Goal: Information Seeking & Learning: Learn about a topic

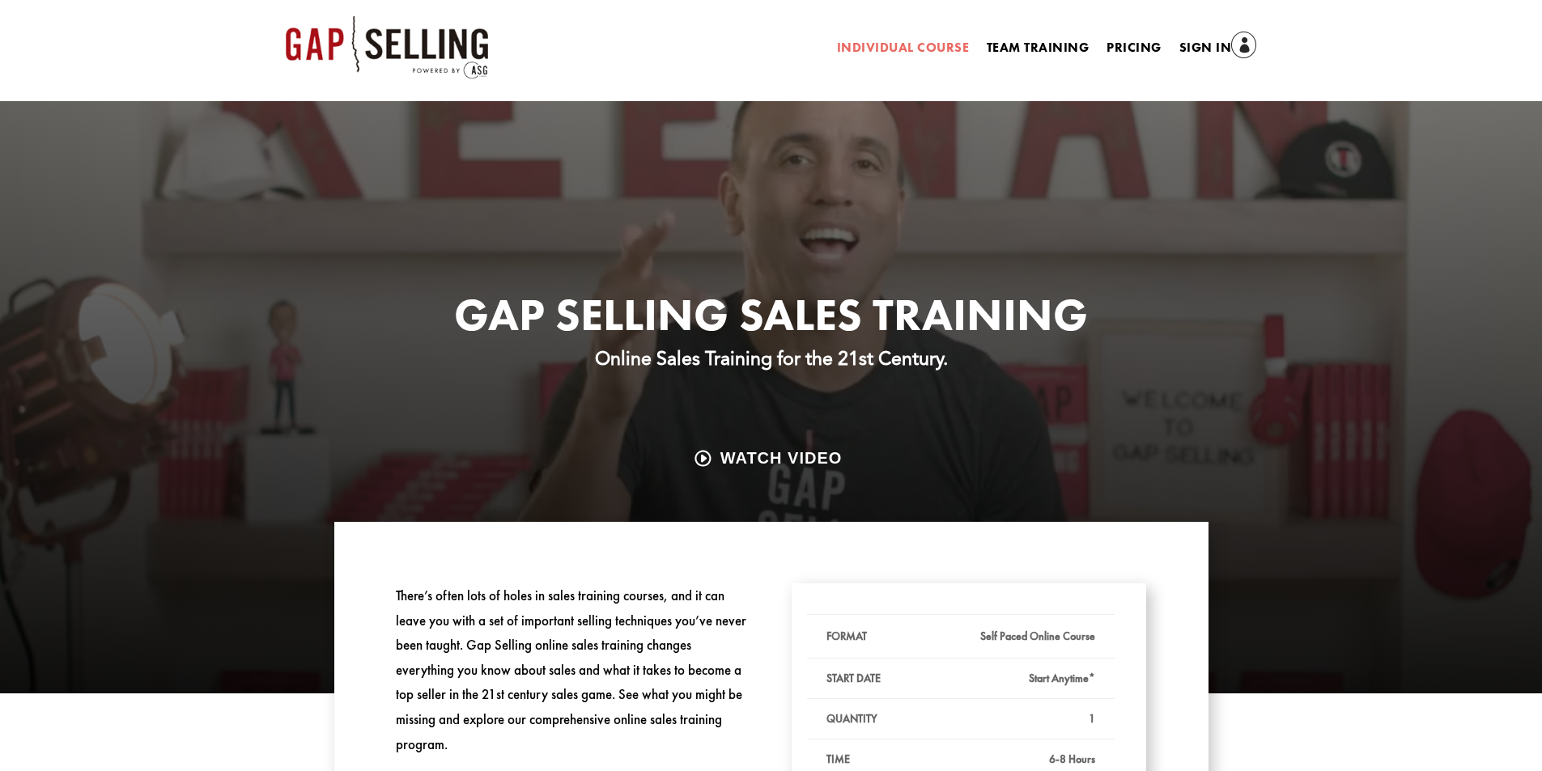
click at [901, 47] on link "Individual Course" at bounding box center [903, 51] width 132 height 18
click at [286, 15] on area at bounding box center [286, 15] width 0 height 0
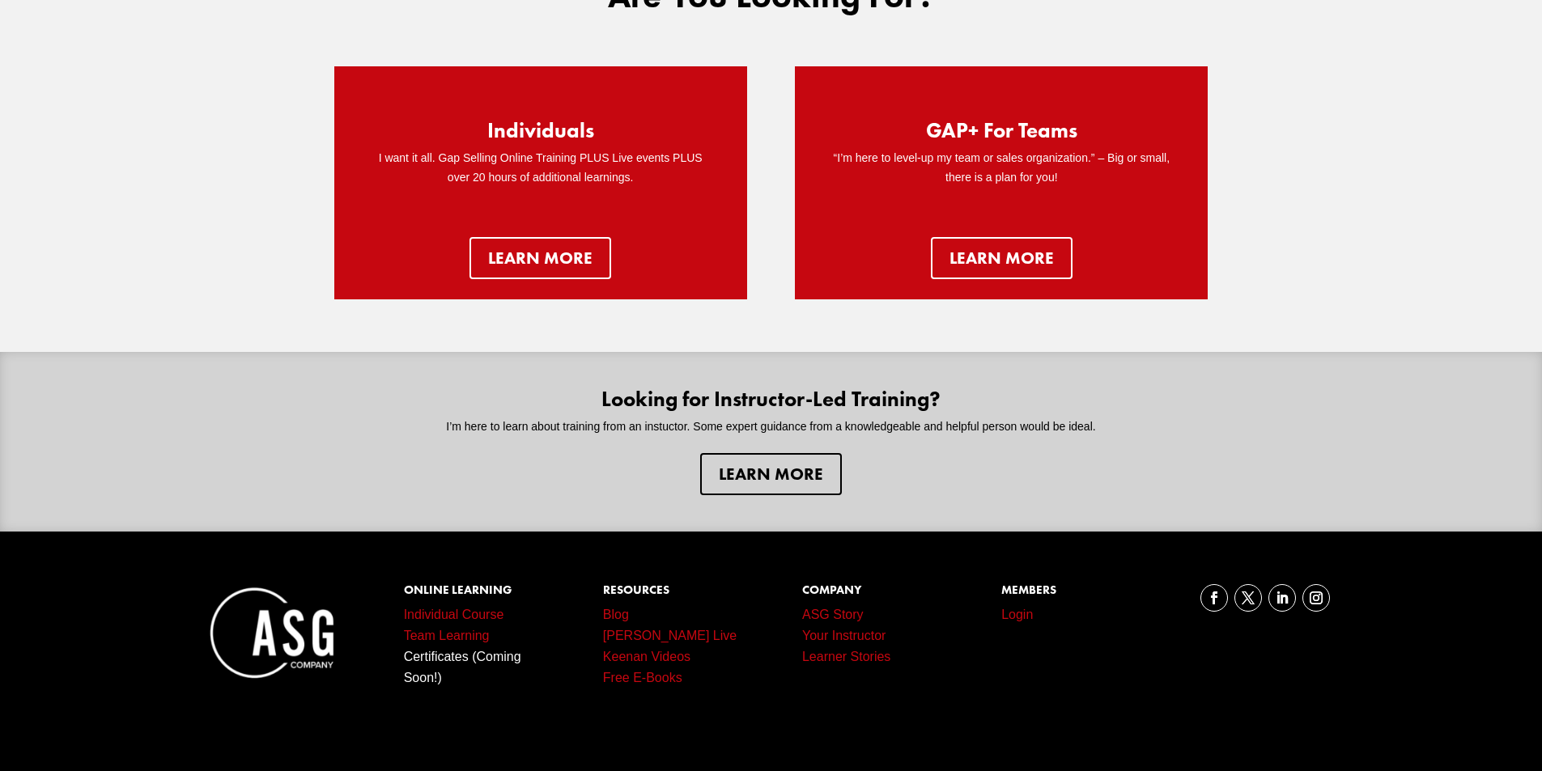
scroll to position [202, 0]
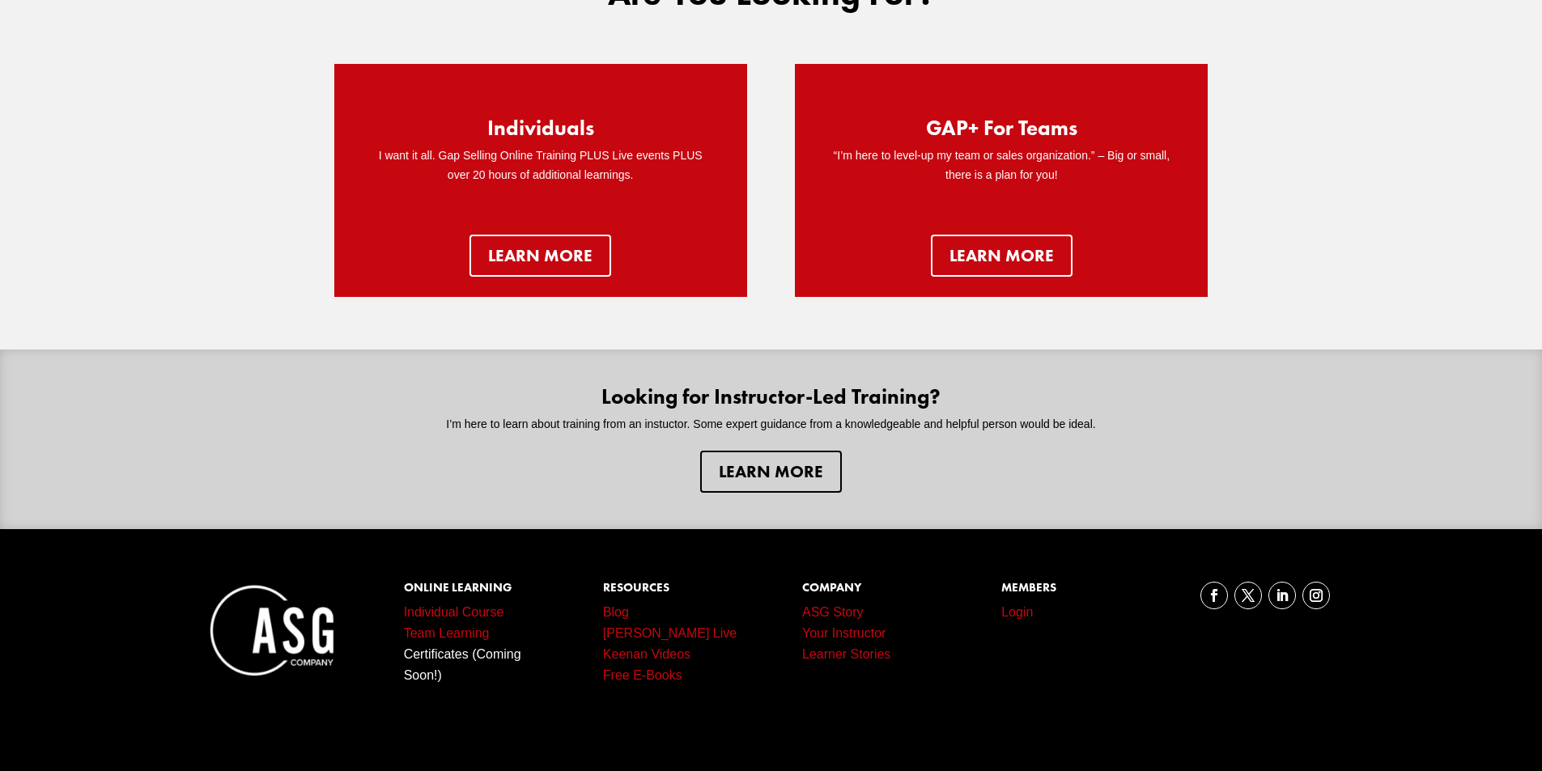
click at [630, 674] on link "Free E-Books" at bounding box center [642, 676] width 79 height 14
